Goal: Information Seeking & Learning: Stay updated

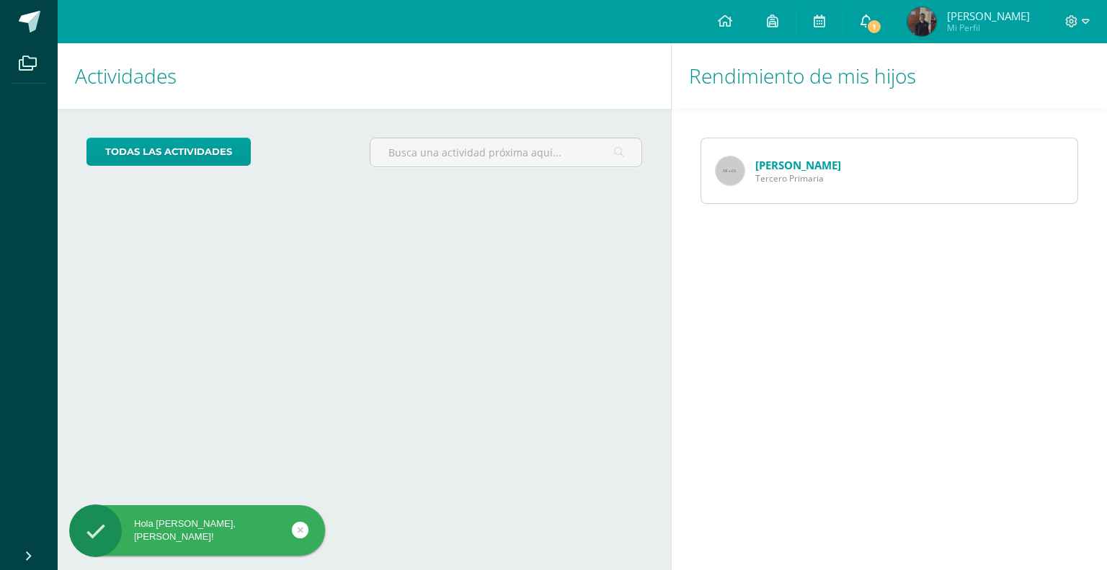
click at [882, 22] on span "1" at bounding box center [874, 27] width 16 height 16
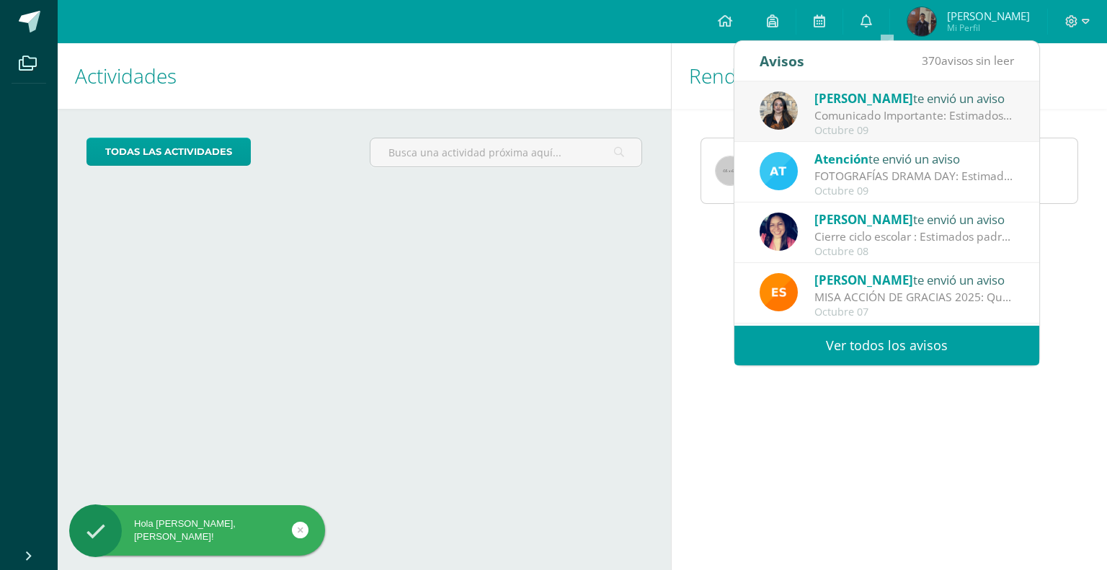
click at [900, 117] on div "Comunicado Importante: Estimados padres de familia: Un gusto saludarles. Envío …" at bounding box center [915, 115] width 200 height 17
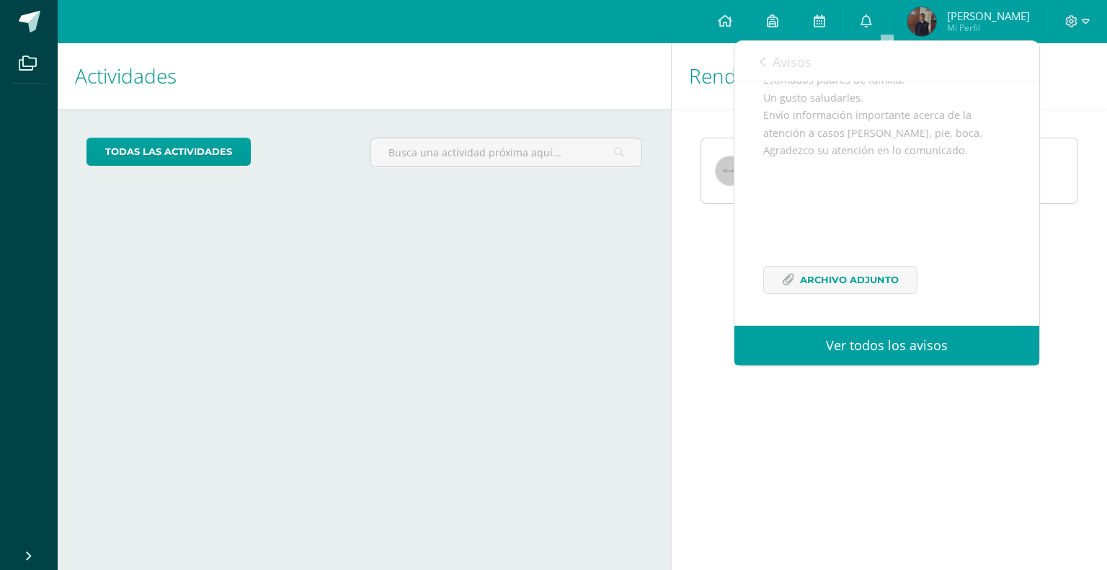
scroll to position [174, 0]
click at [866, 272] on span "Archivo Adjunto" at bounding box center [849, 280] width 99 height 27
click at [872, 27] on icon at bounding box center [867, 20] width 12 height 13
click at [872, 23] on icon at bounding box center [867, 20] width 12 height 13
click at [915, 355] on link "Ver todos los avisos" at bounding box center [887, 346] width 305 height 40
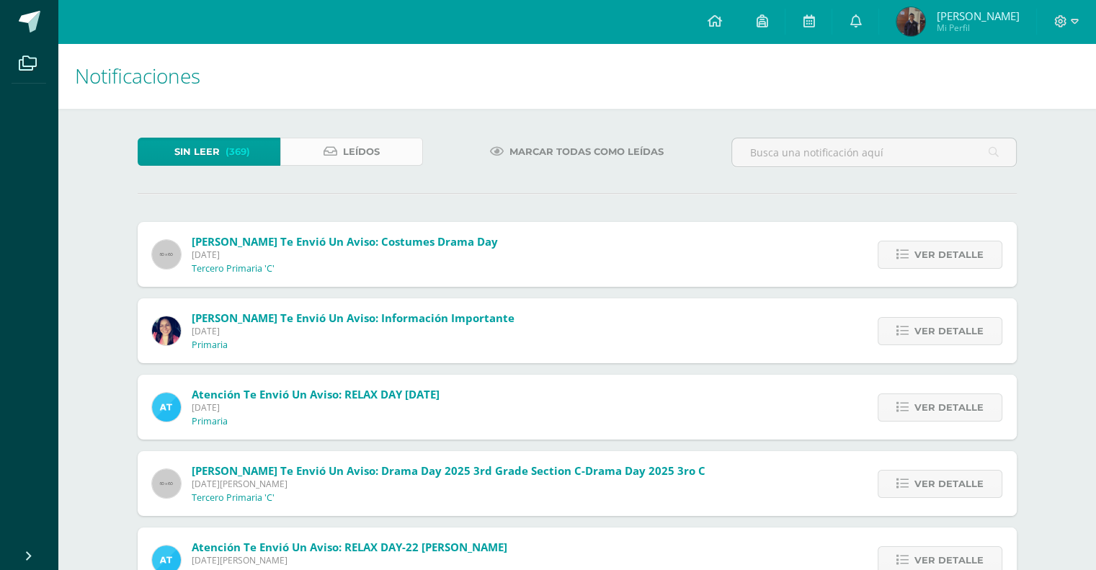
click at [353, 146] on span "Leídos" at bounding box center [361, 151] width 37 height 27
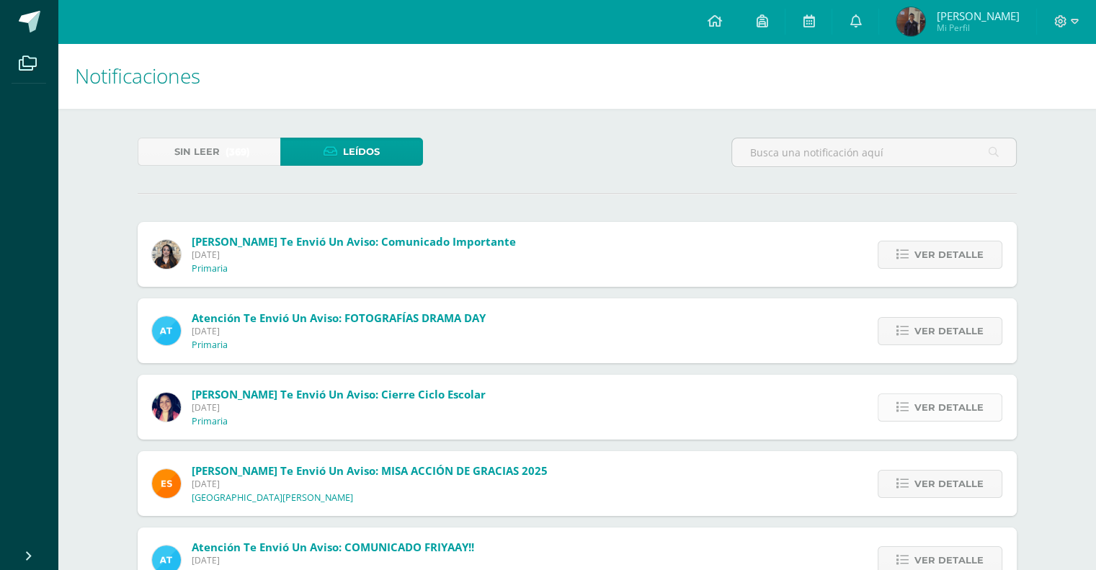
click at [969, 414] on span "Ver detalle" at bounding box center [949, 407] width 69 height 27
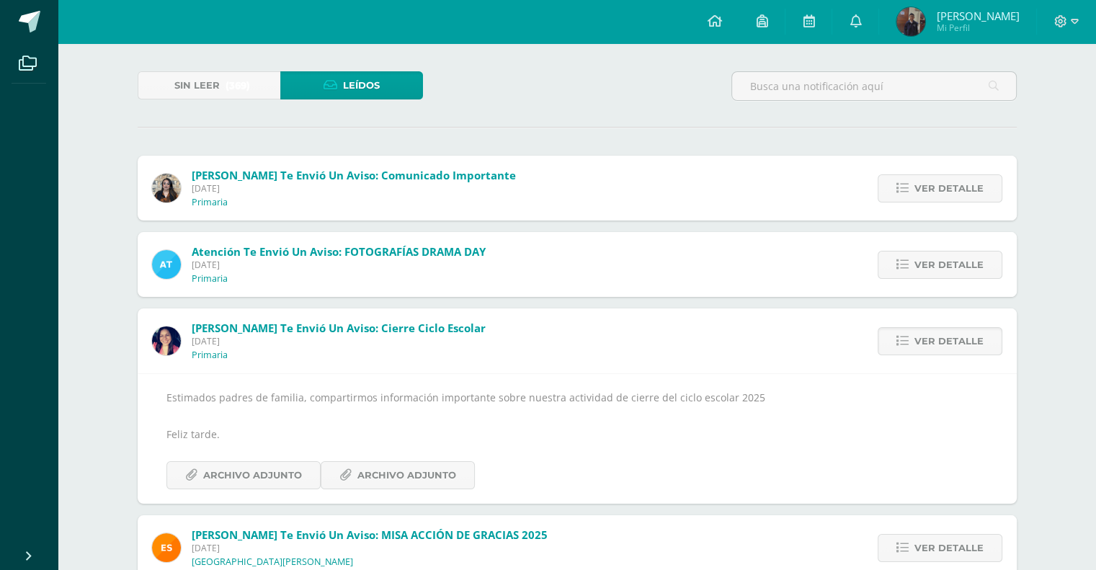
scroll to position [216, 0]
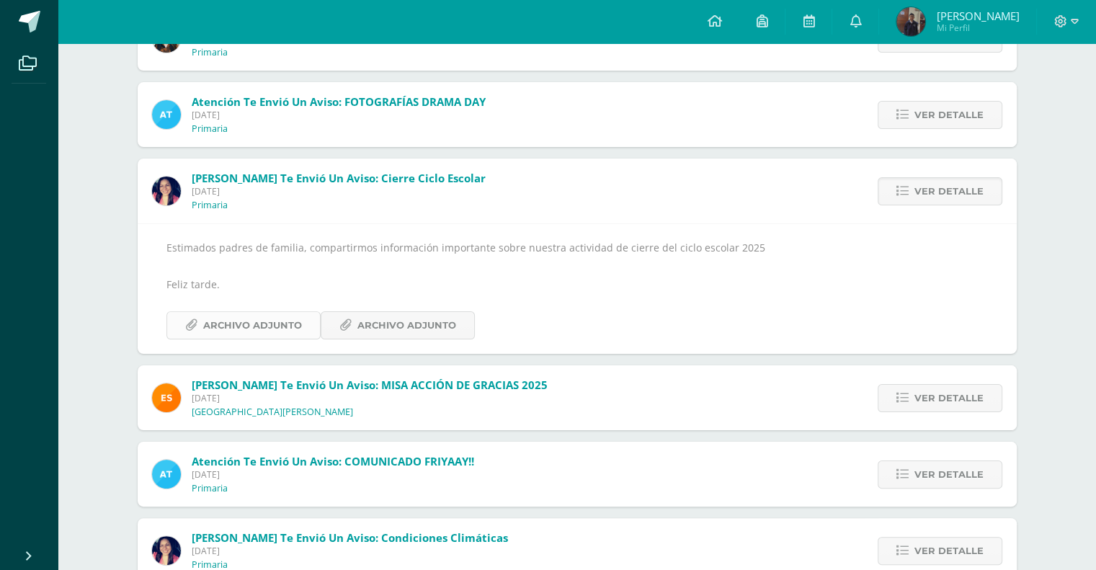
click at [260, 332] on span "Archivo Adjunto" at bounding box center [252, 325] width 99 height 27
